Goal: Check status: Check status

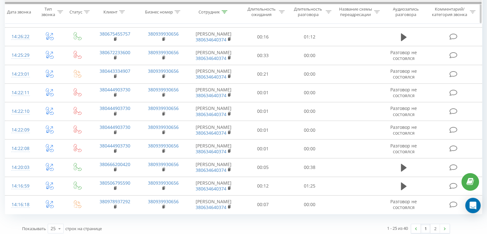
scroll to position [350, 0]
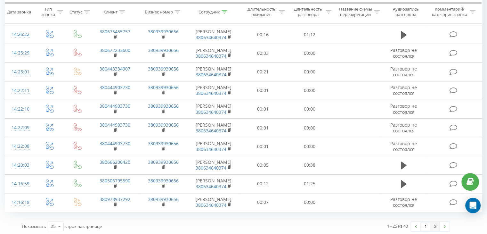
click at [437, 224] on link "2" at bounding box center [435, 226] width 10 height 9
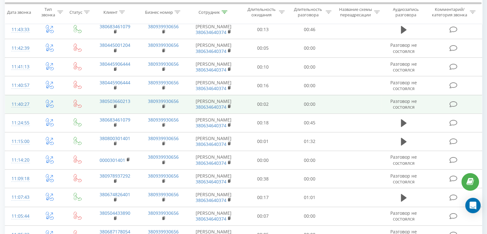
scroll to position [164, 0]
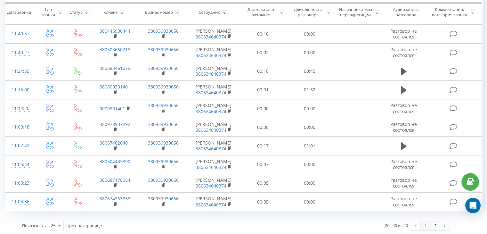
click at [426, 225] on link "1" at bounding box center [426, 225] width 10 height 9
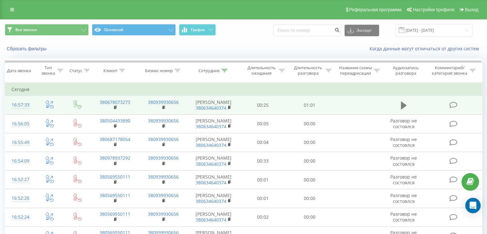
click at [405, 106] on icon at bounding box center [404, 105] width 6 height 9
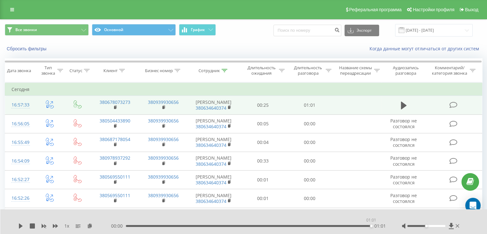
drag, startPoint x: 255, startPoint y: 226, endPoint x: 375, endPoint y: 225, distance: 119.8
click at [375, 225] on div "00:00 01:01 01:01" at bounding box center [248, 226] width 275 height 6
